Goal: Find specific page/section: Find specific page/section

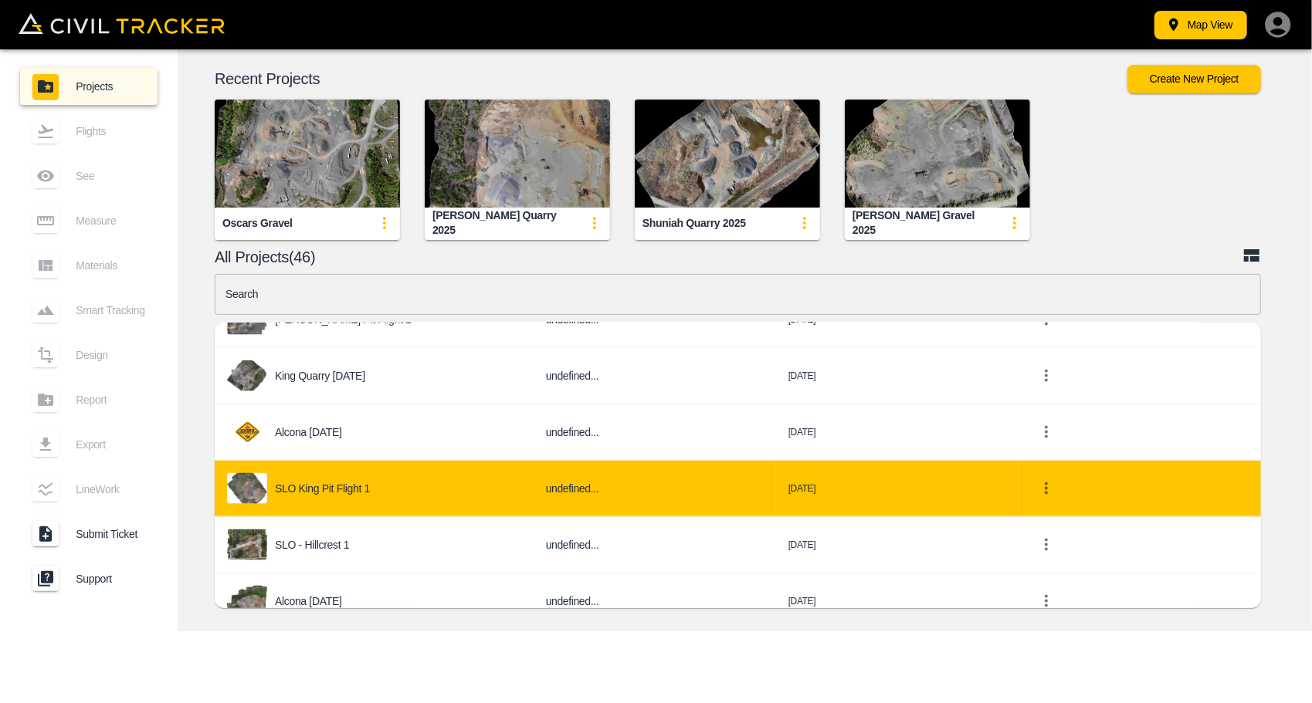
scroll to position [1621, 0]
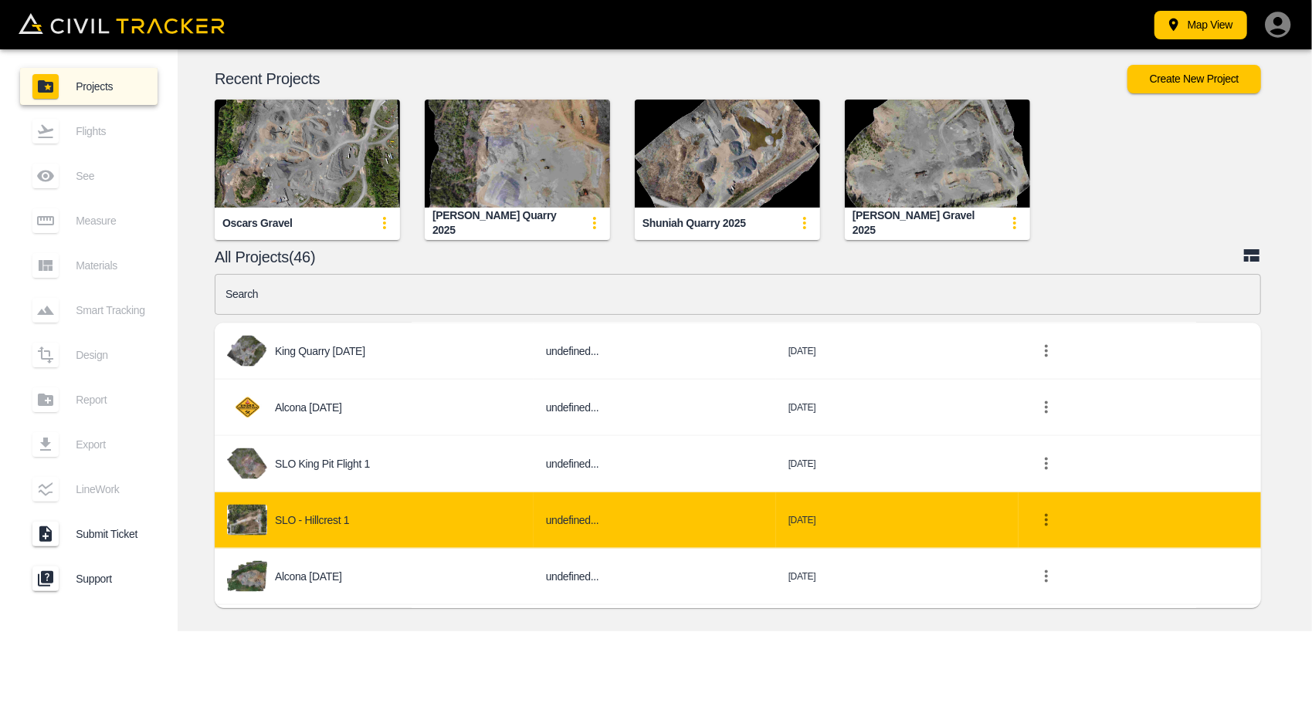
click at [363, 505] on div "SLO - Hillcrest 1" at bounding box center [374, 520] width 294 height 31
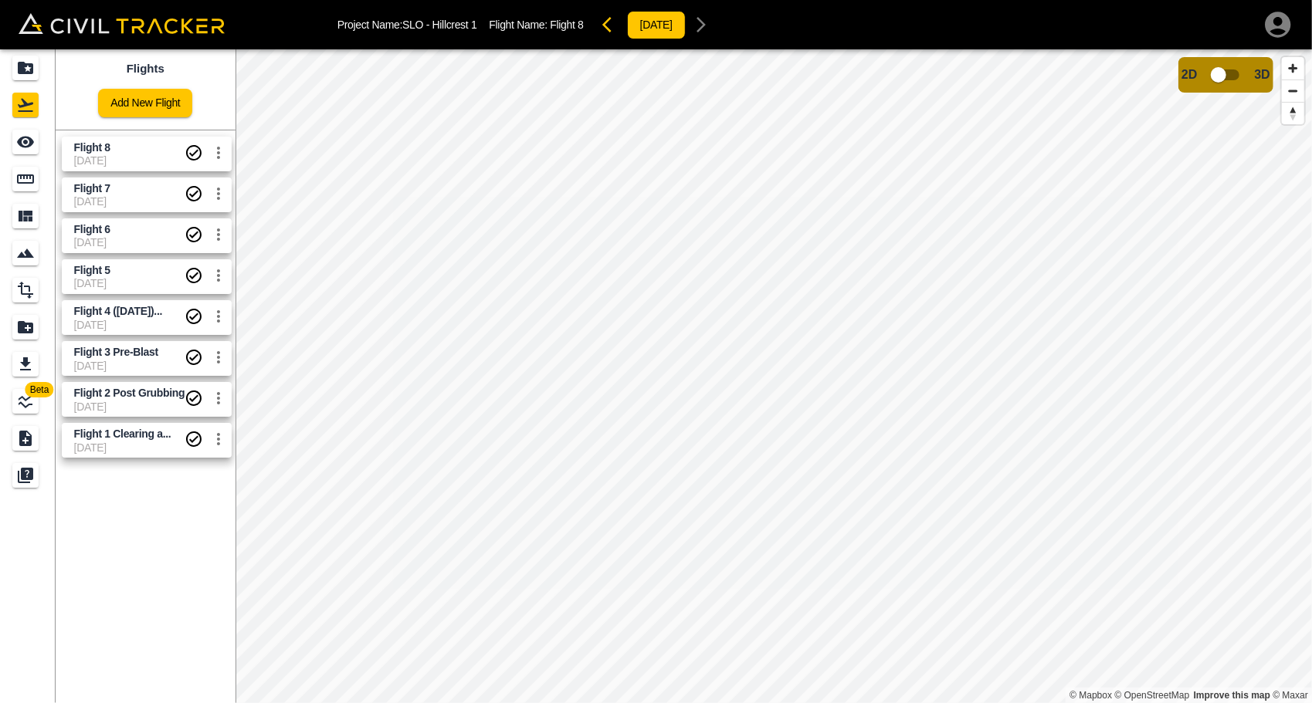
click at [112, 151] on span "Flight 8" at bounding box center [129, 147] width 111 height 15
click at [19, 172] on icon "Measure" at bounding box center [25, 179] width 19 height 19
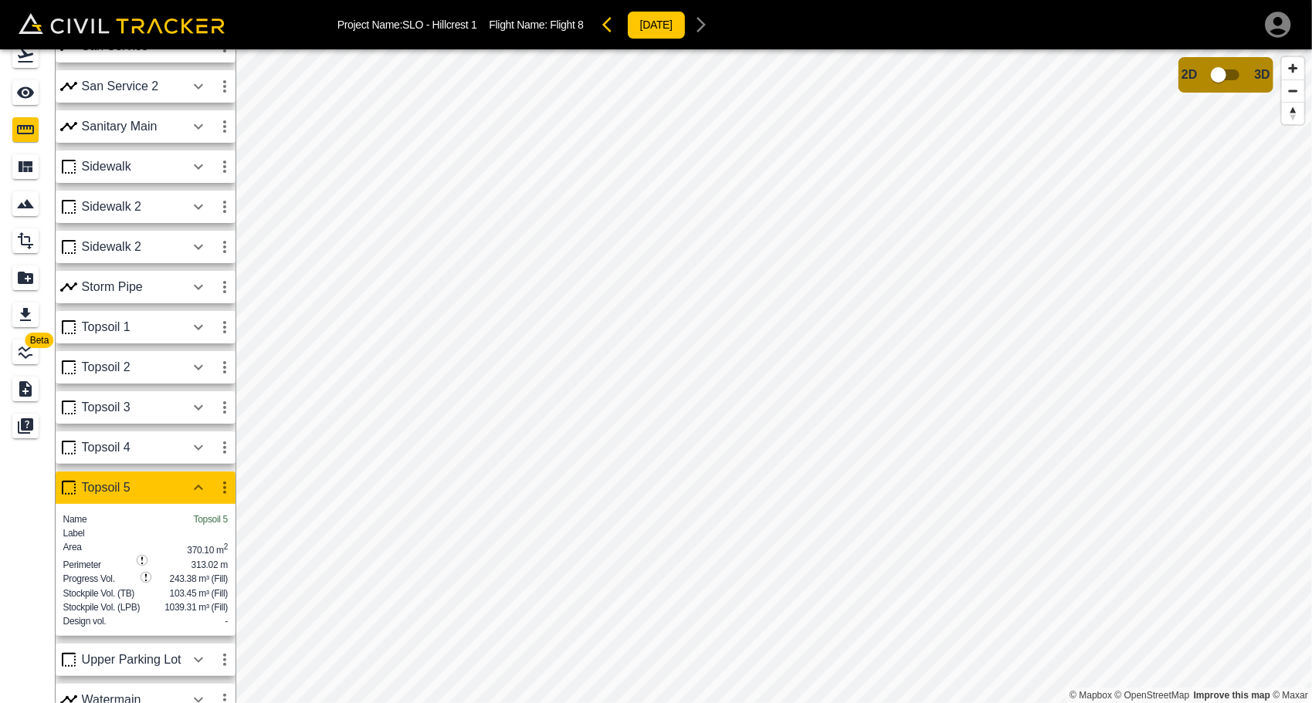
scroll to position [492, 0]
